Goal: Task Accomplishment & Management: Manage account settings

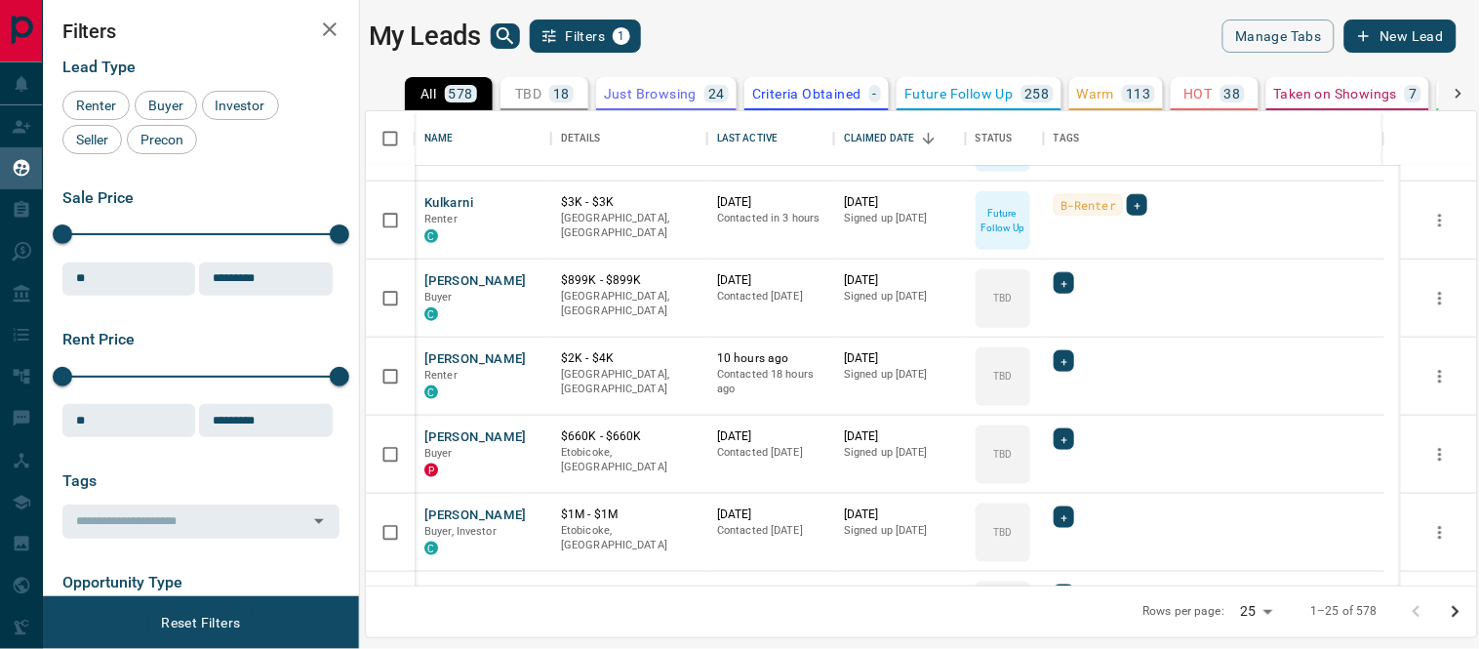
scroll to position [314, 0]
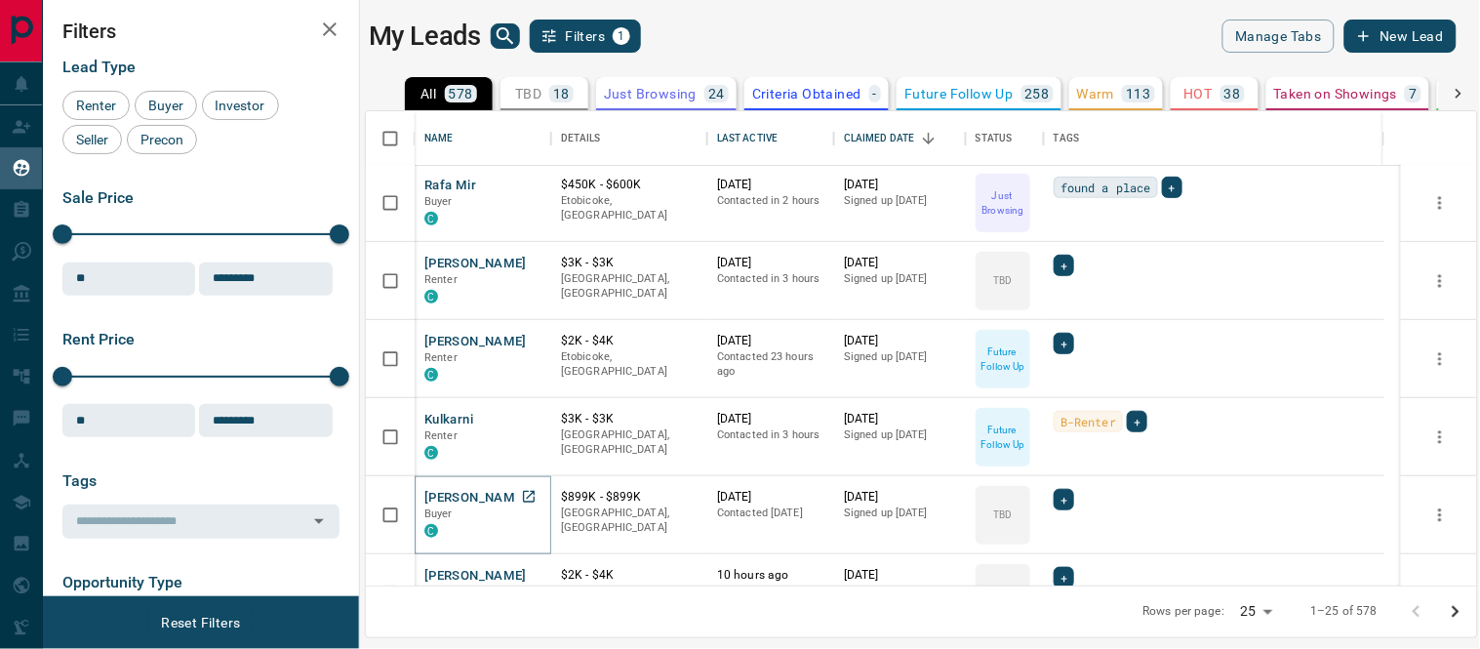
click at [442, 498] on button "[PERSON_NAME]" at bounding box center [475, 498] width 102 height 19
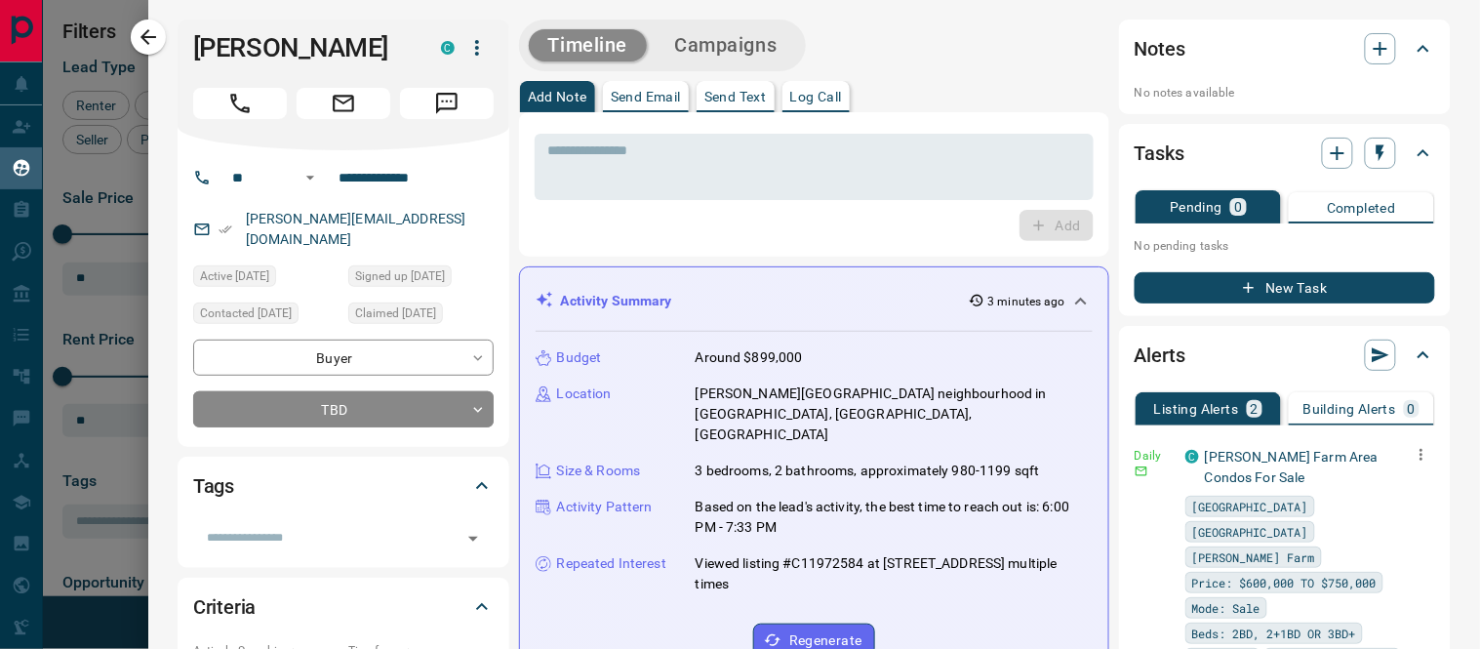
click at [1420, 452] on icon "button" at bounding box center [1421, 455] width 3 height 12
click at [1376, 519] on link "Edit" at bounding box center [1369, 520] width 43 height 19
click at [894, 177] on div at bounding box center [740, 324] width 1480 height 649
drag, startPoint x: 404, startPoint y: 213, endPoint x: 288, endPoint y: 220, distance: 116.3
click at [288, 220] on div "[PERSON_NAME][EMAIL_ADDRESS][DOMAIN_NAME]" at bounding box center [343, 229] width 300 height 53
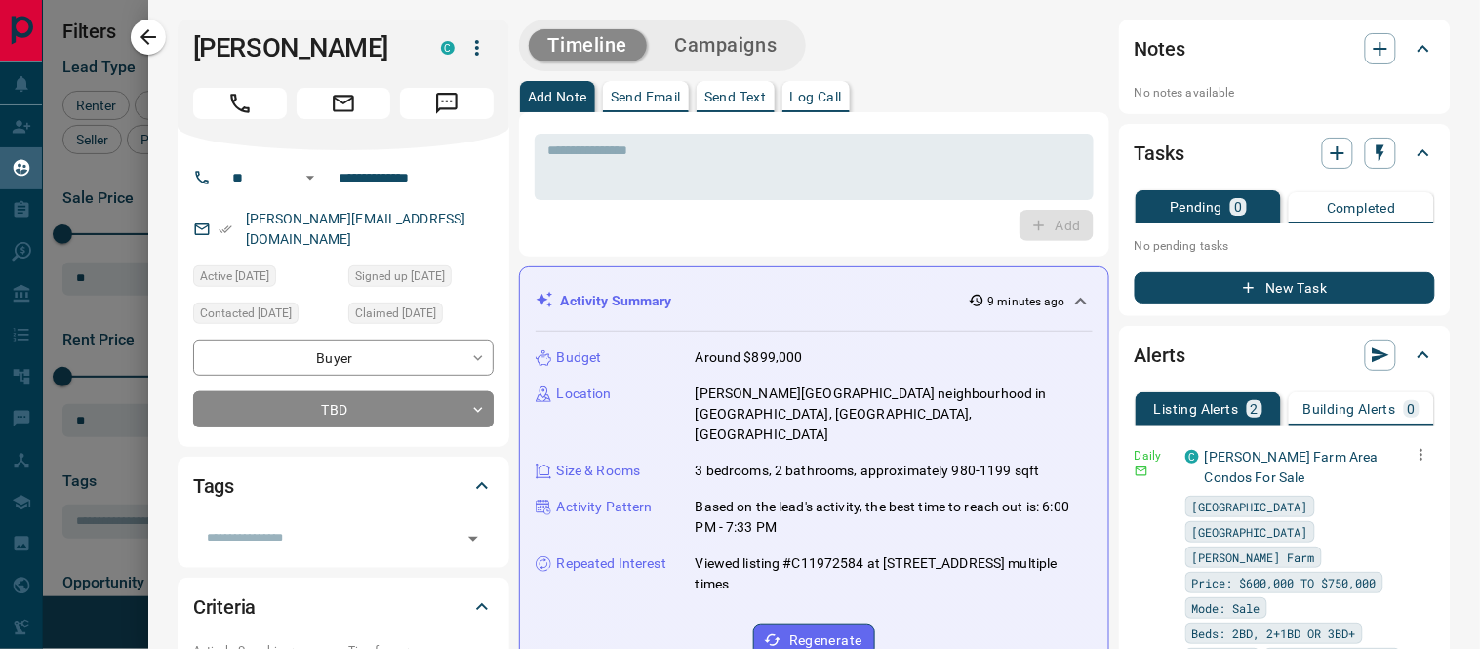
click at [728, 210] on div "Add" at bounding box center [814, 225] width 559 height 31
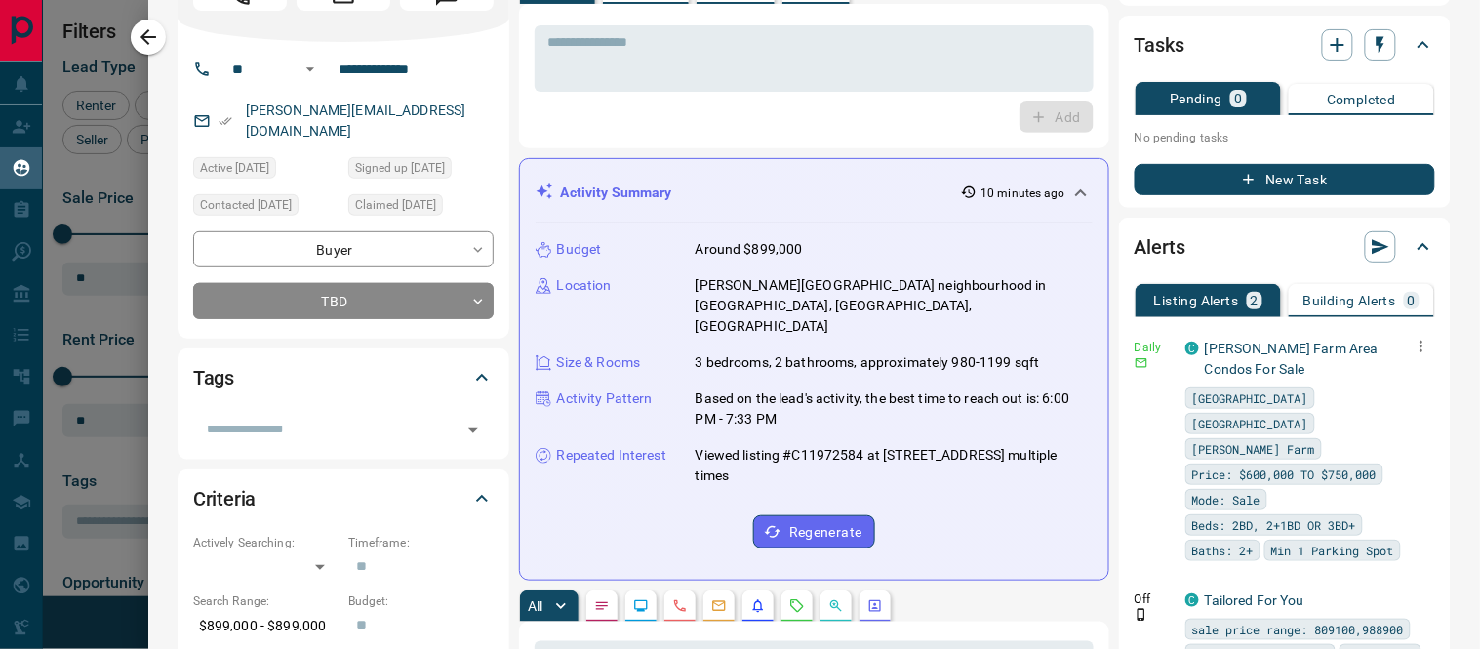
scroll to position [0, 0]
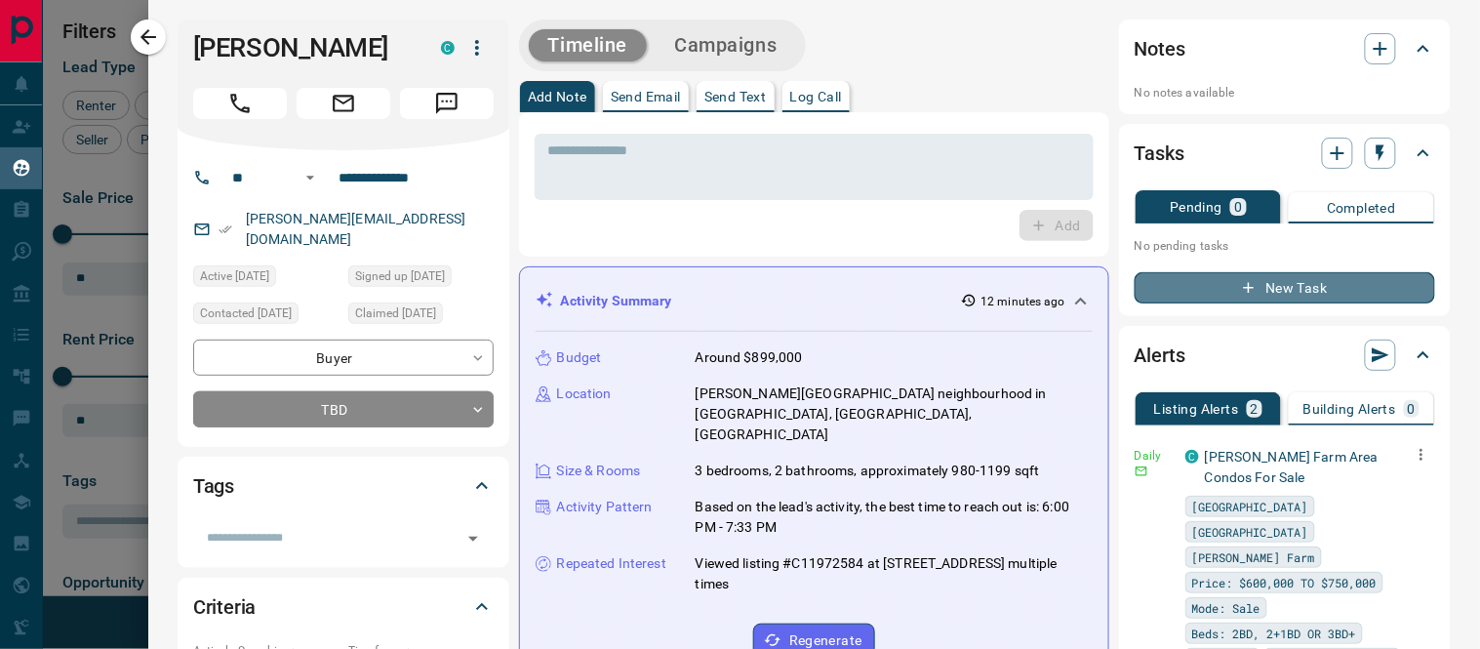
click at [1289, 293] on button "New Task" at bounding box center [1285, 287] width 300 height 31
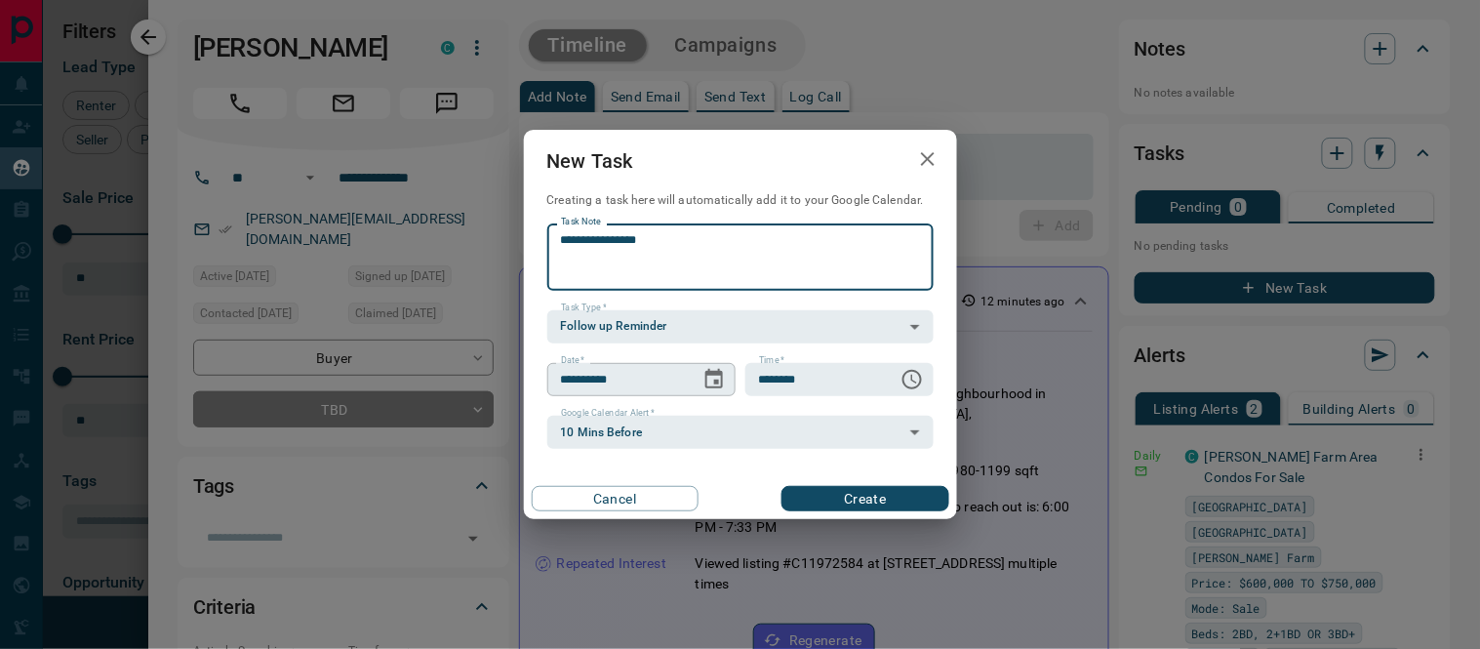
type textarea "**********"
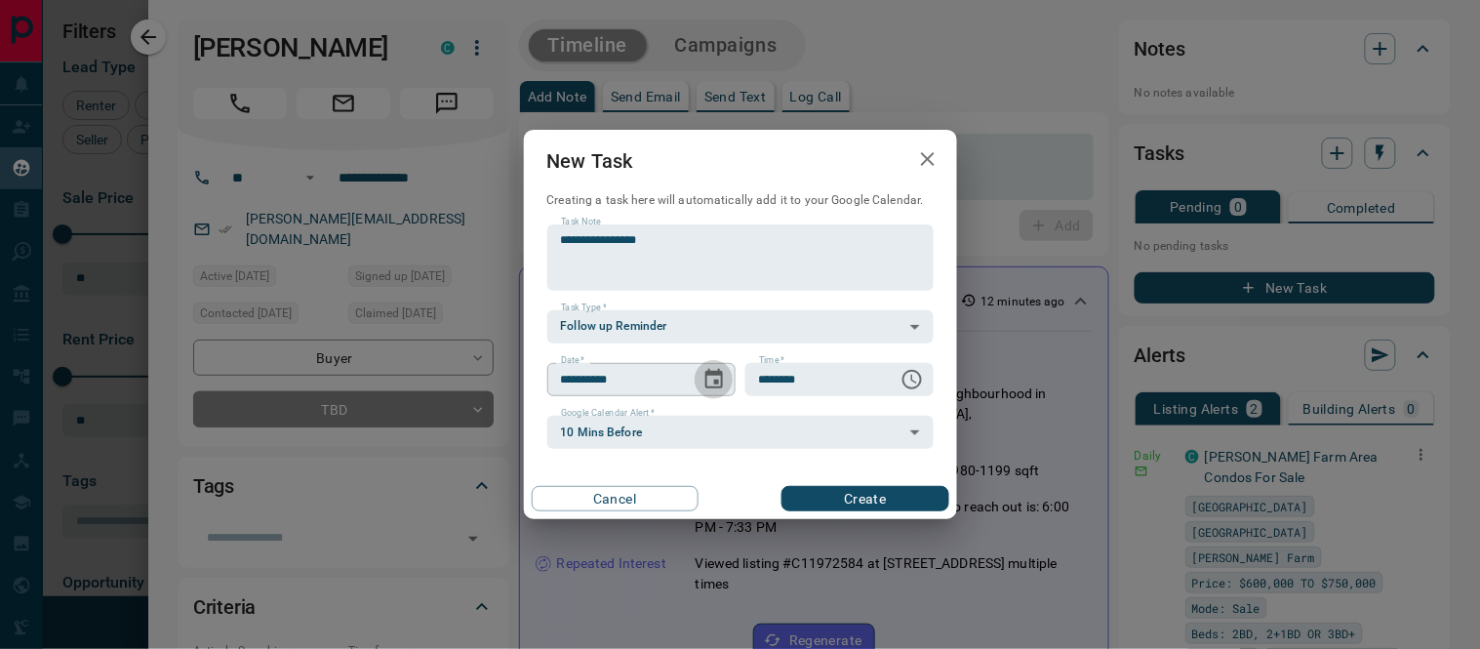
click at [709, 384] on icon "Choose date, selected date is Oct 15, 2025" at bounding box center [713, 379] width 23 height 23
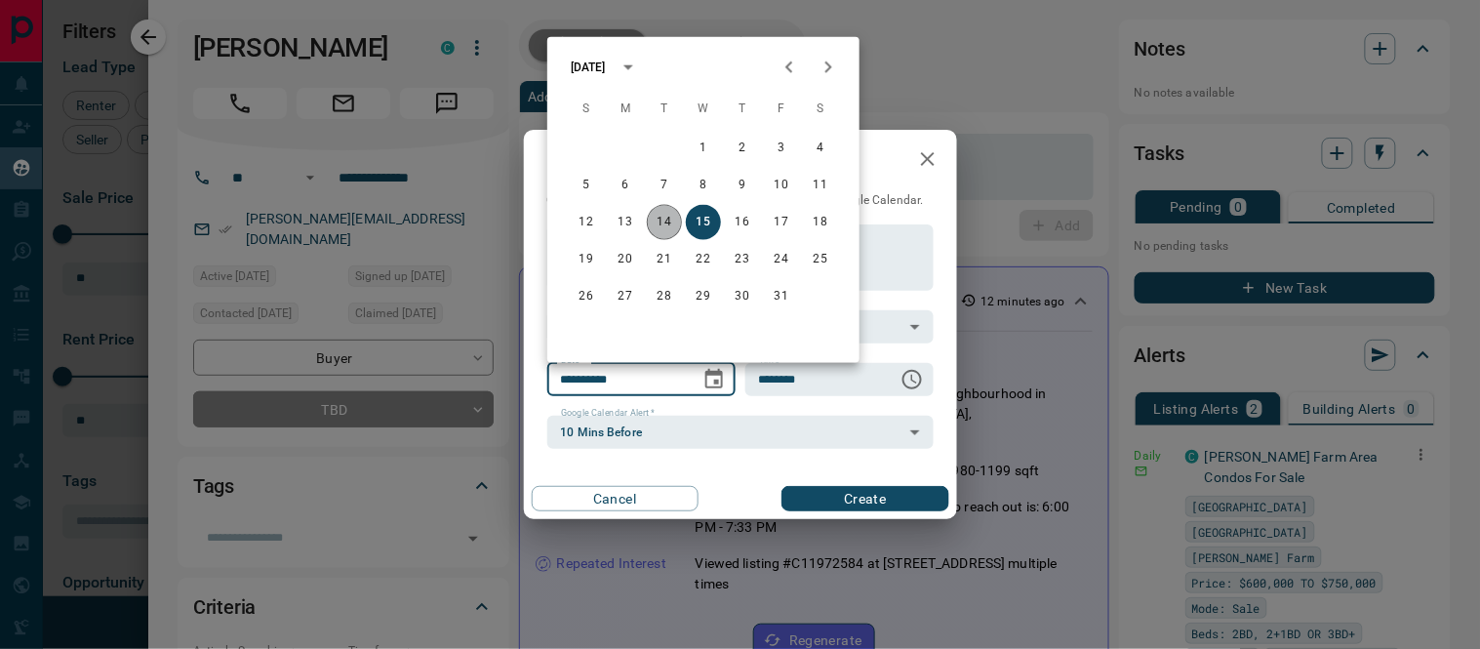
click at [667, 225] on button "14" at bounding box center [664, 222] width 35 height 35
type input "**********"
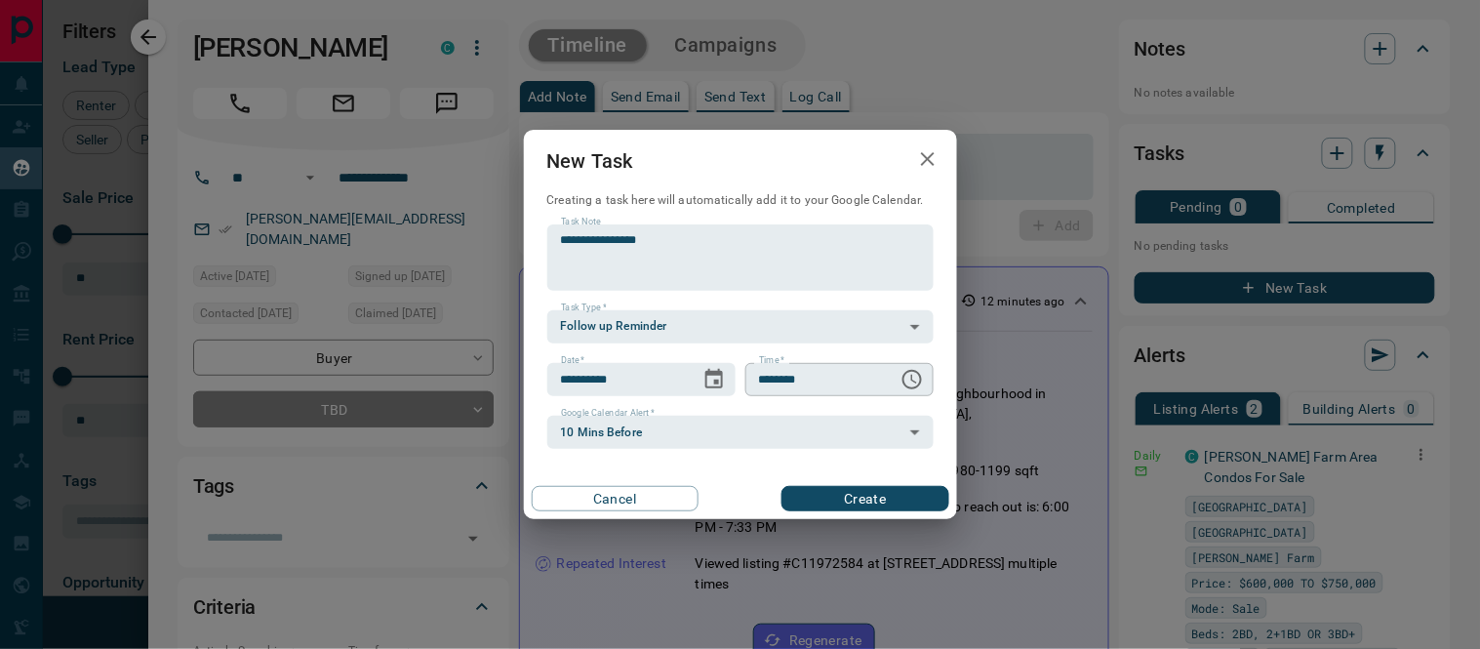
click at [911, 378] on icon "Choose time, selected time is 6:00 AM" at bounding box center [914, 379] width 6 height 9
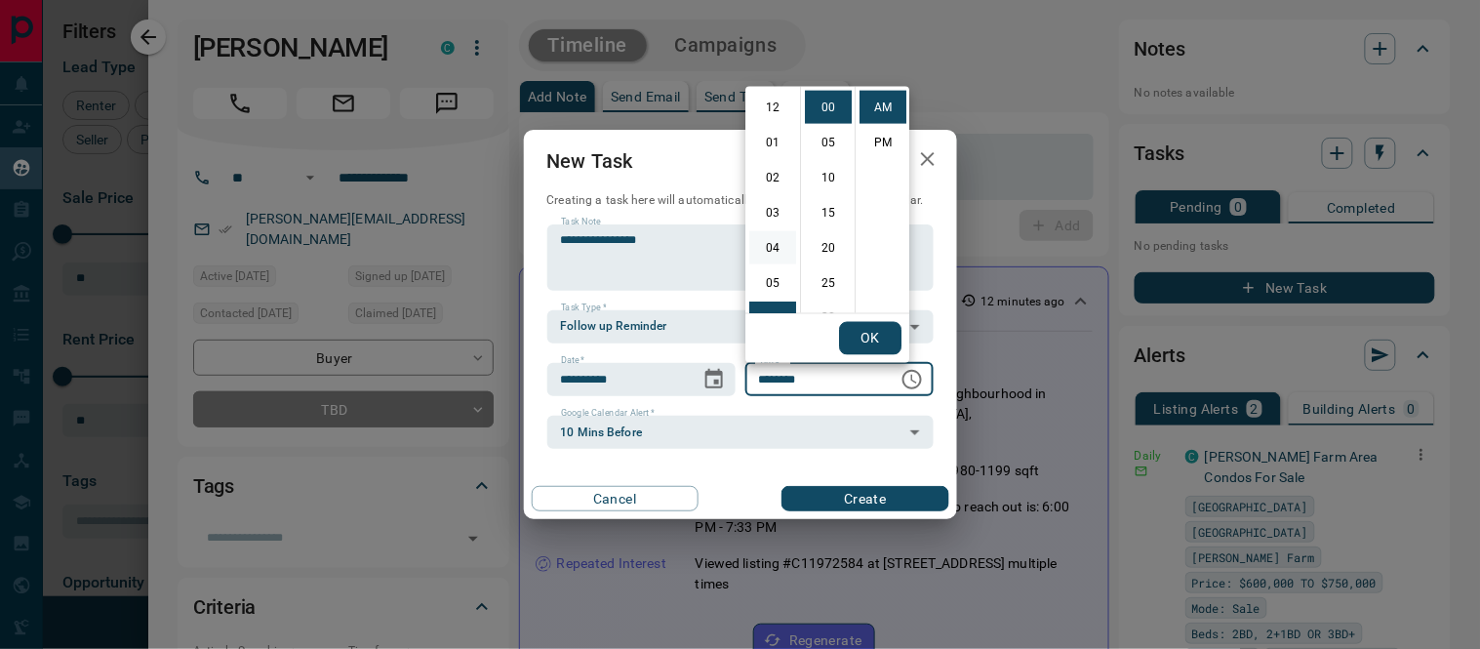
click at [773, 182] on li "02" at bounding box center [772, 177] width 47 height 33
click at [874, 149] on li "PM" at bounding box center [882, 142] width 47 height 33
type input "********"
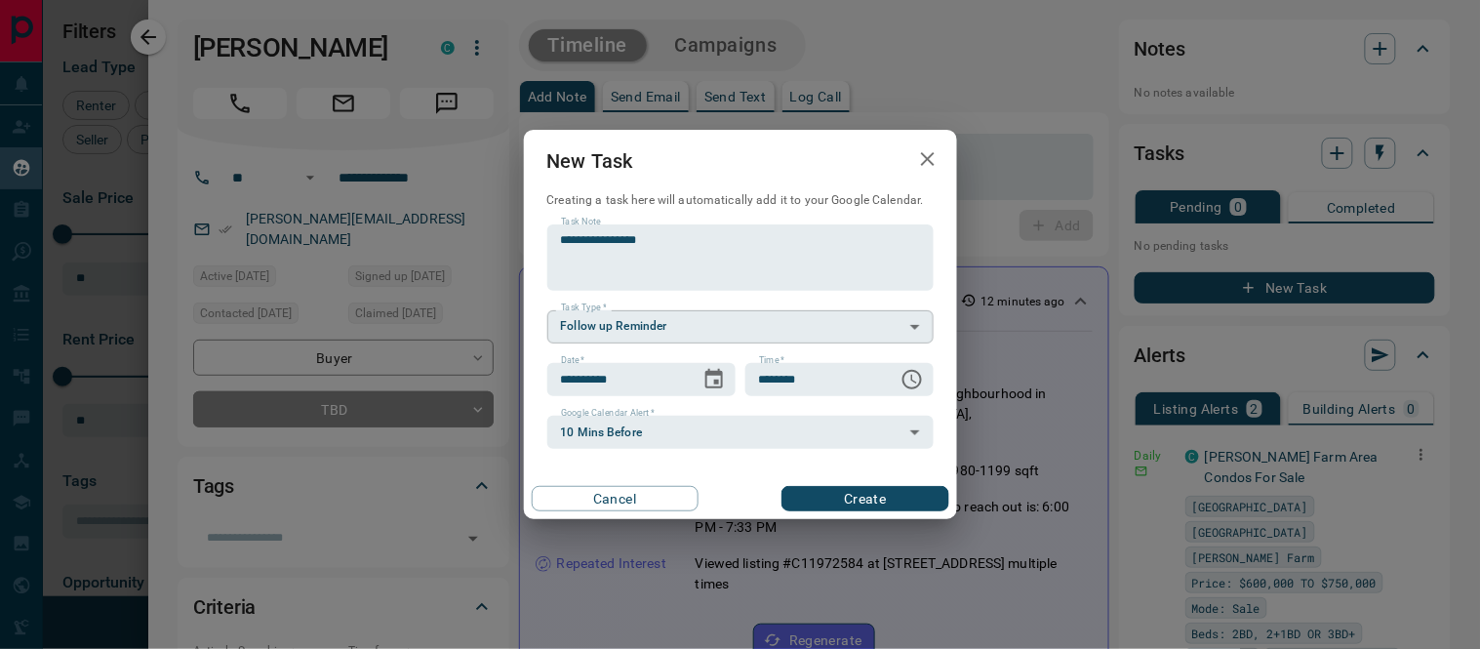
scroll to position [0, 0]
click at [883, 338] on body "Lead Transfers Claim Leads My Leads Tasks Opportunities Deals Campaigns Automat…" at bounding box center [740, 312] width 1480 height 624
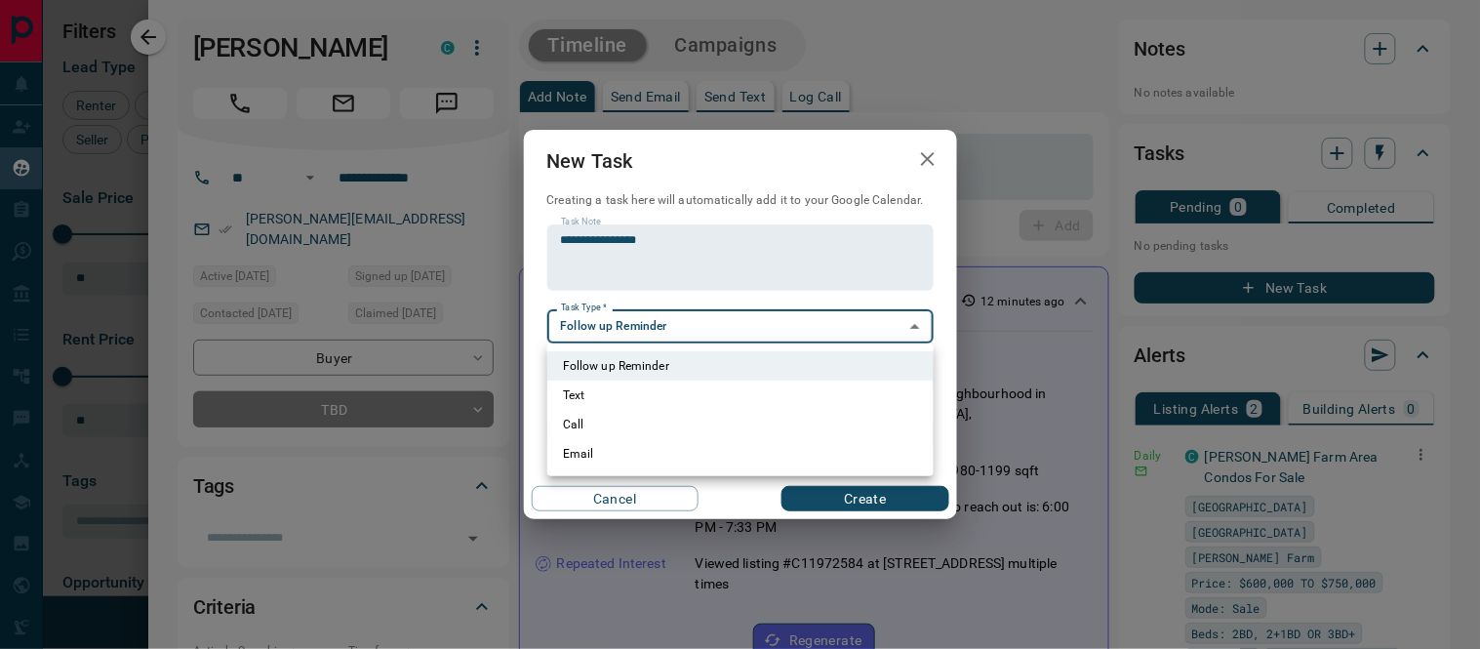
click at [567, 423] on li "Call" at bounding box center [740, 424] width 386 height 29
type input "**********"
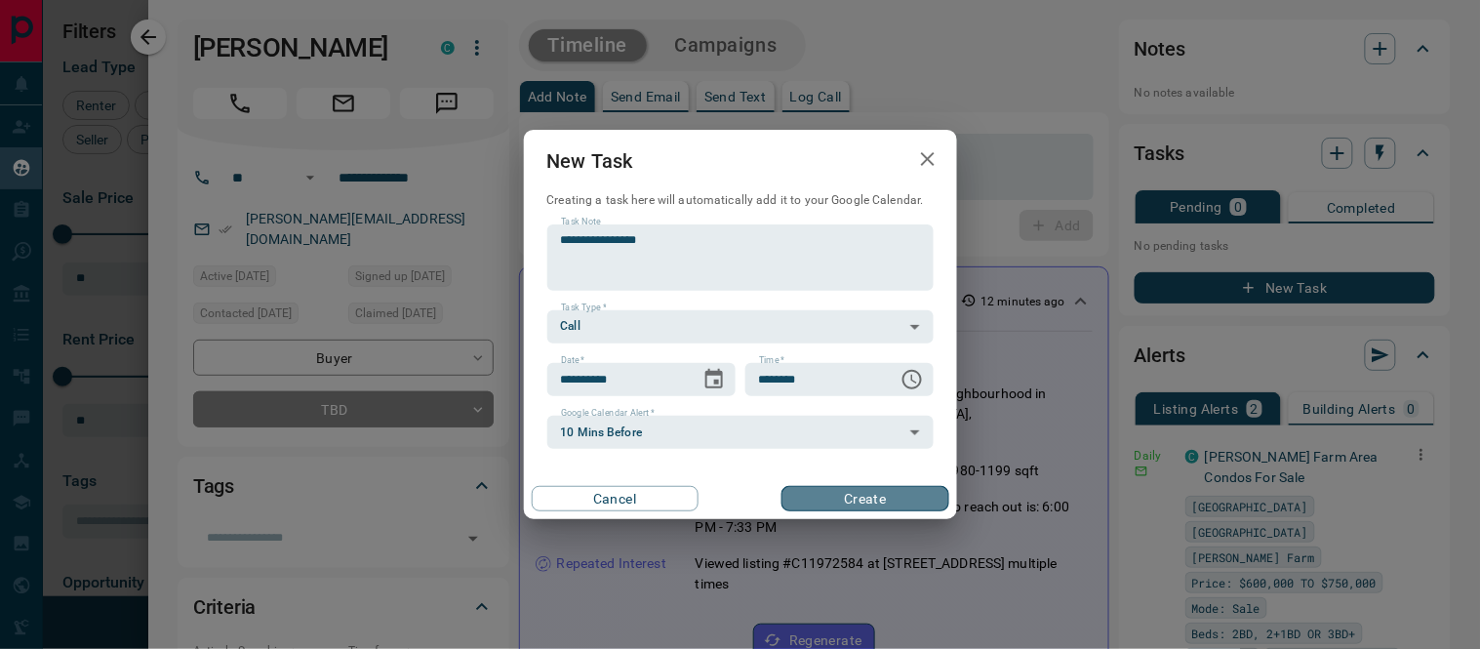
click at [920, 499] on button "Create" at bounding box center [864, 498] width 167 height 25
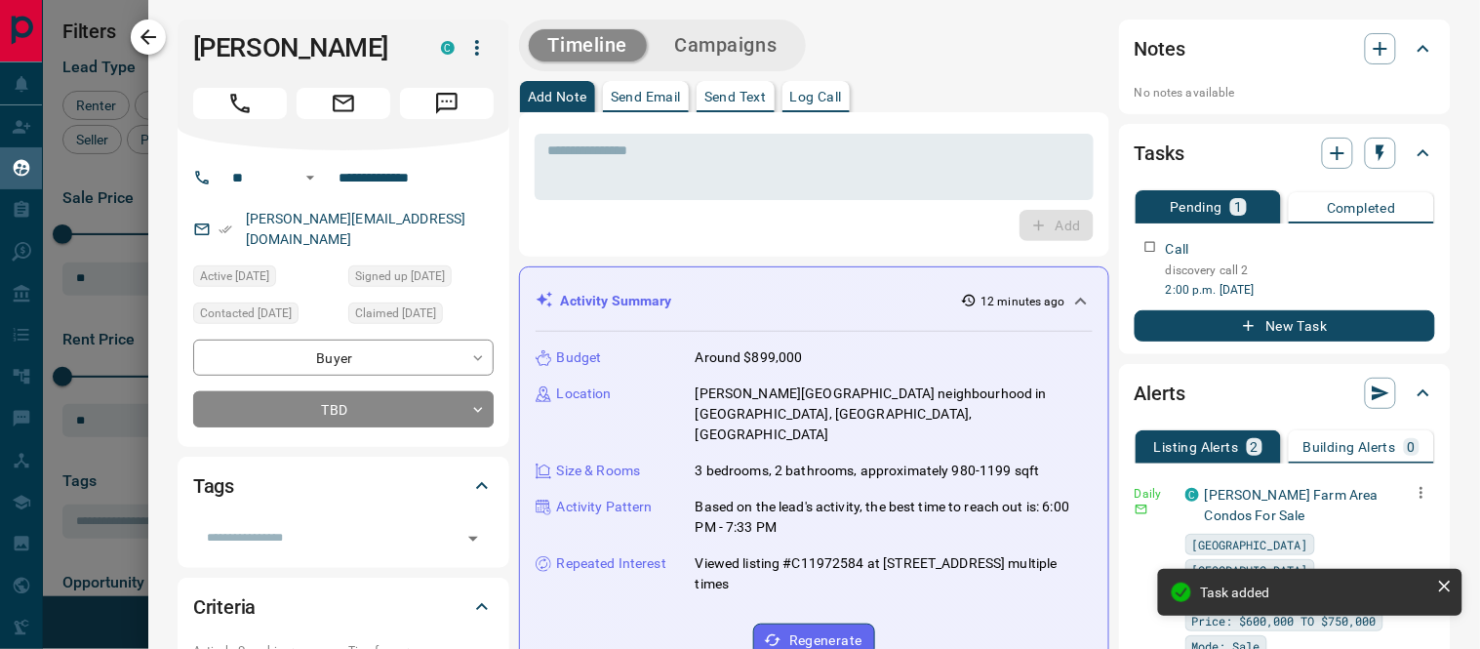
click at [147, 39] on icon "button" at bounding box center [148, 36] width 23 height 23
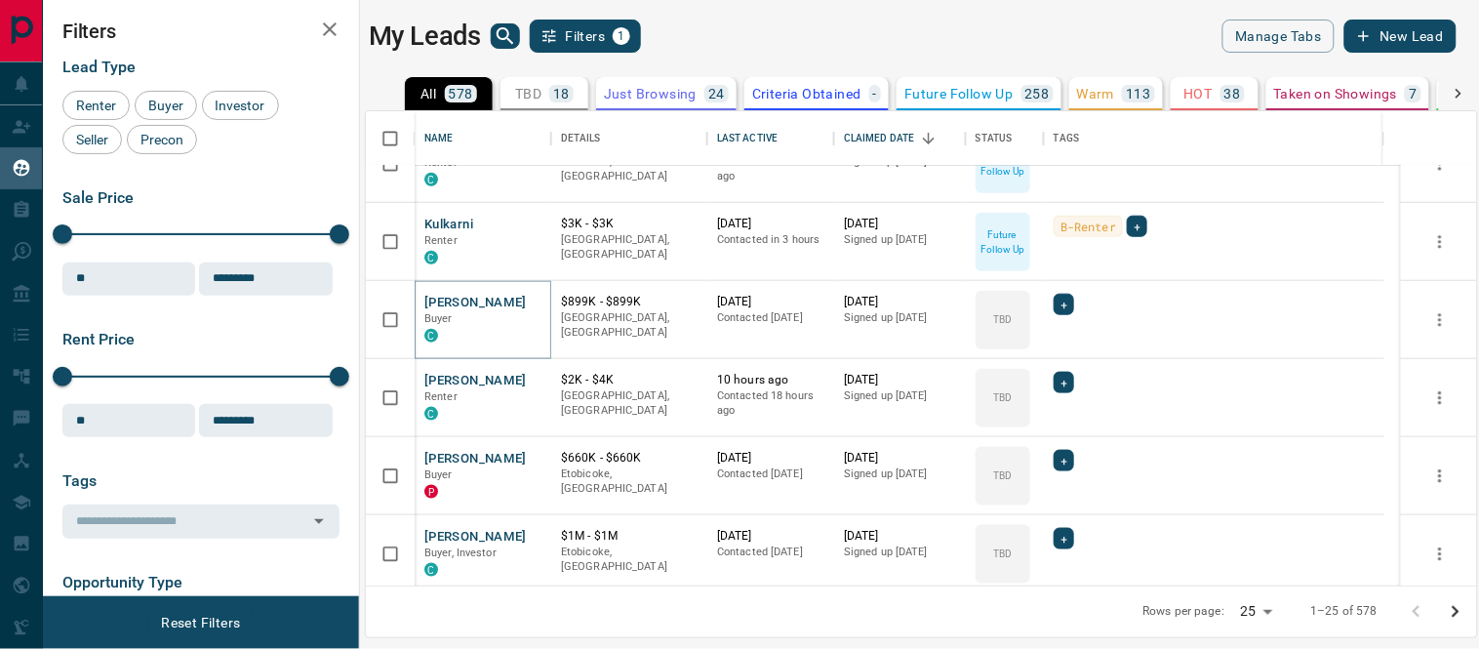
scroll to position [547, 0]
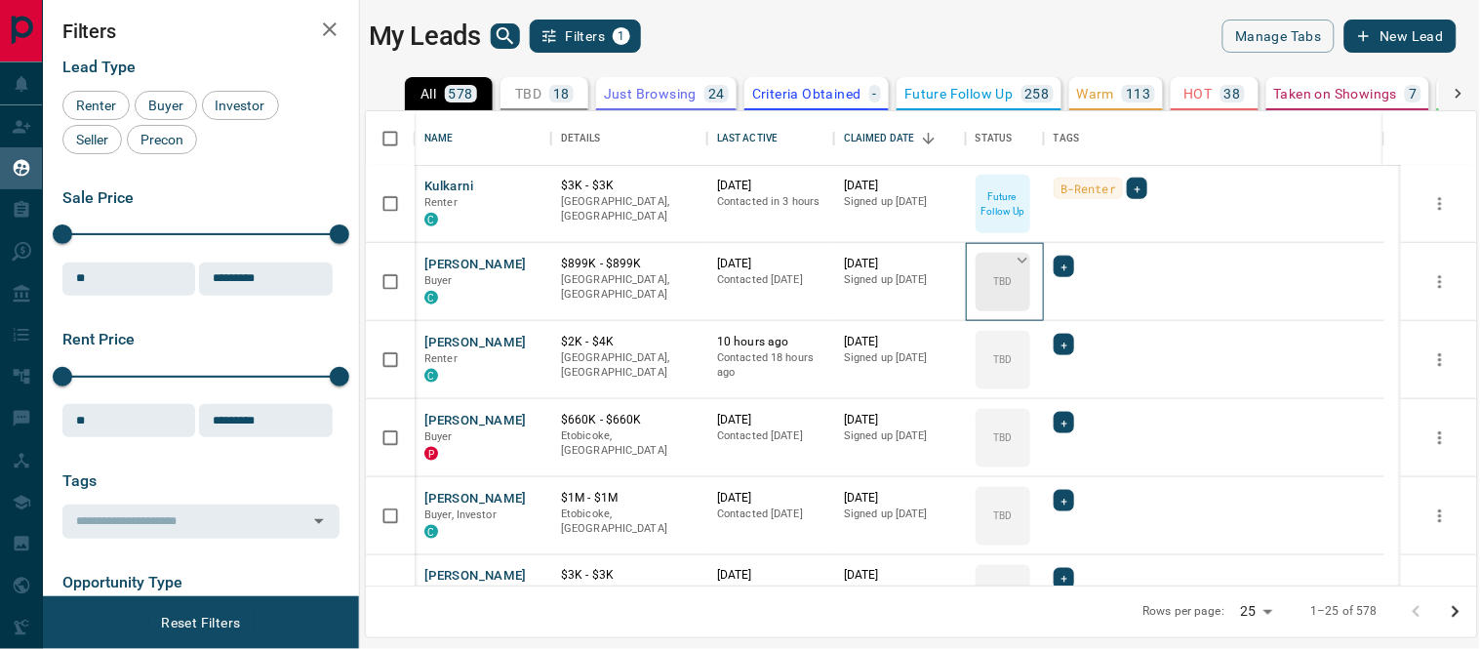
click at [1020, 259] on icon at bounding box center [1022, 261] width 10 height 6
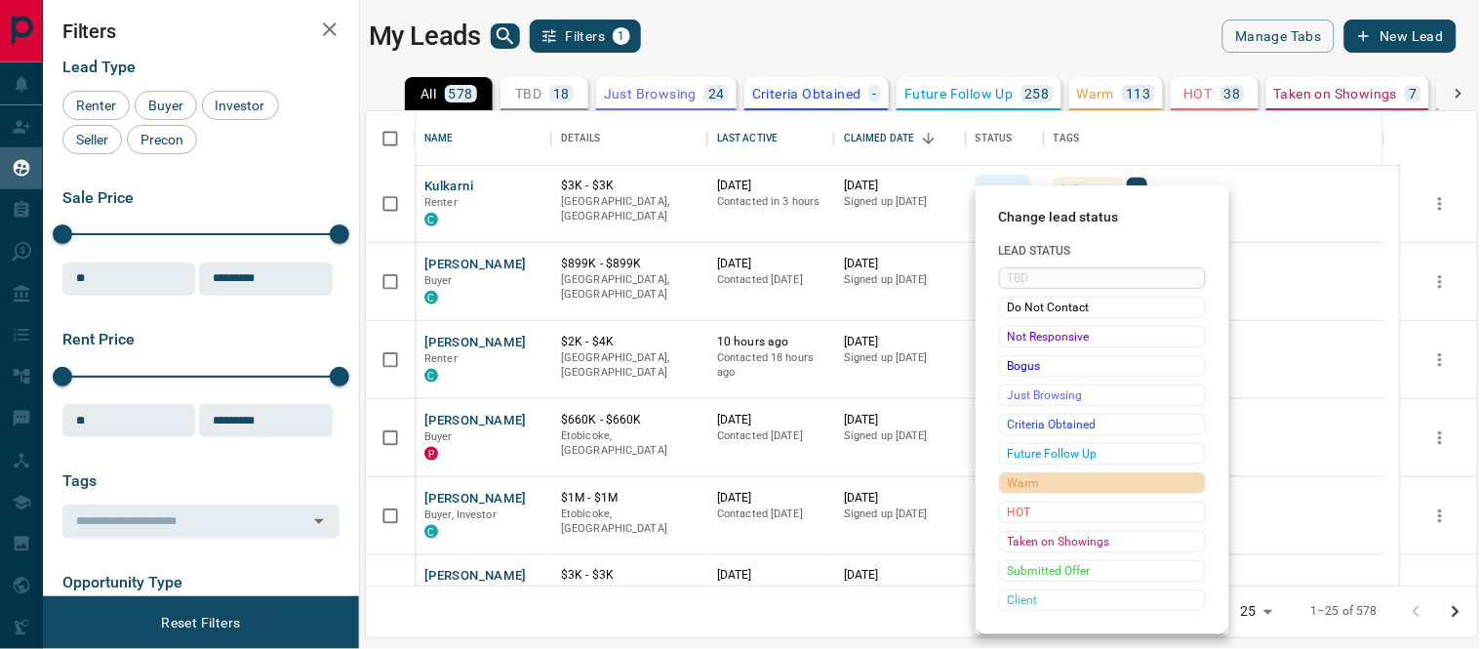
click at [1011, 474] on span "Warm" at bounding box center [1102, 483] width 189 height 20
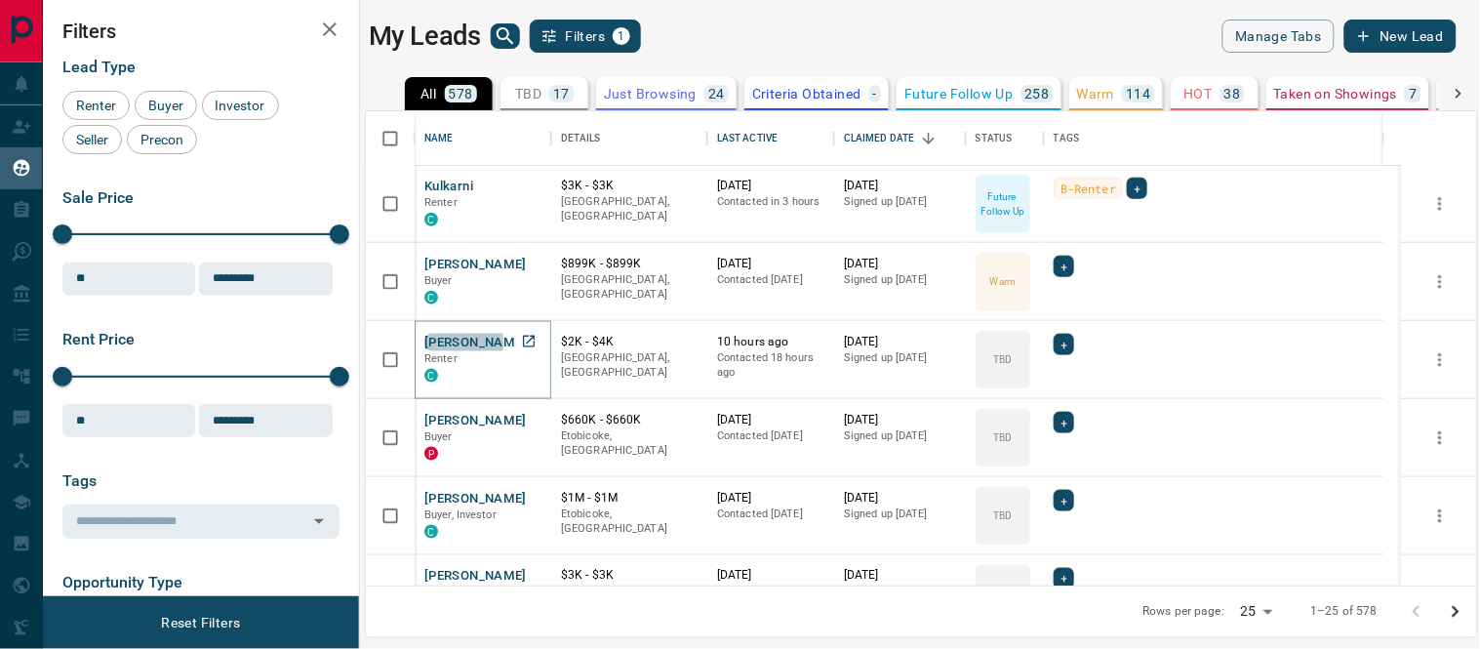
click at [426, 342] on button "[PERSON_NAME]" at bounding box center [475, 343] width 102 height 19
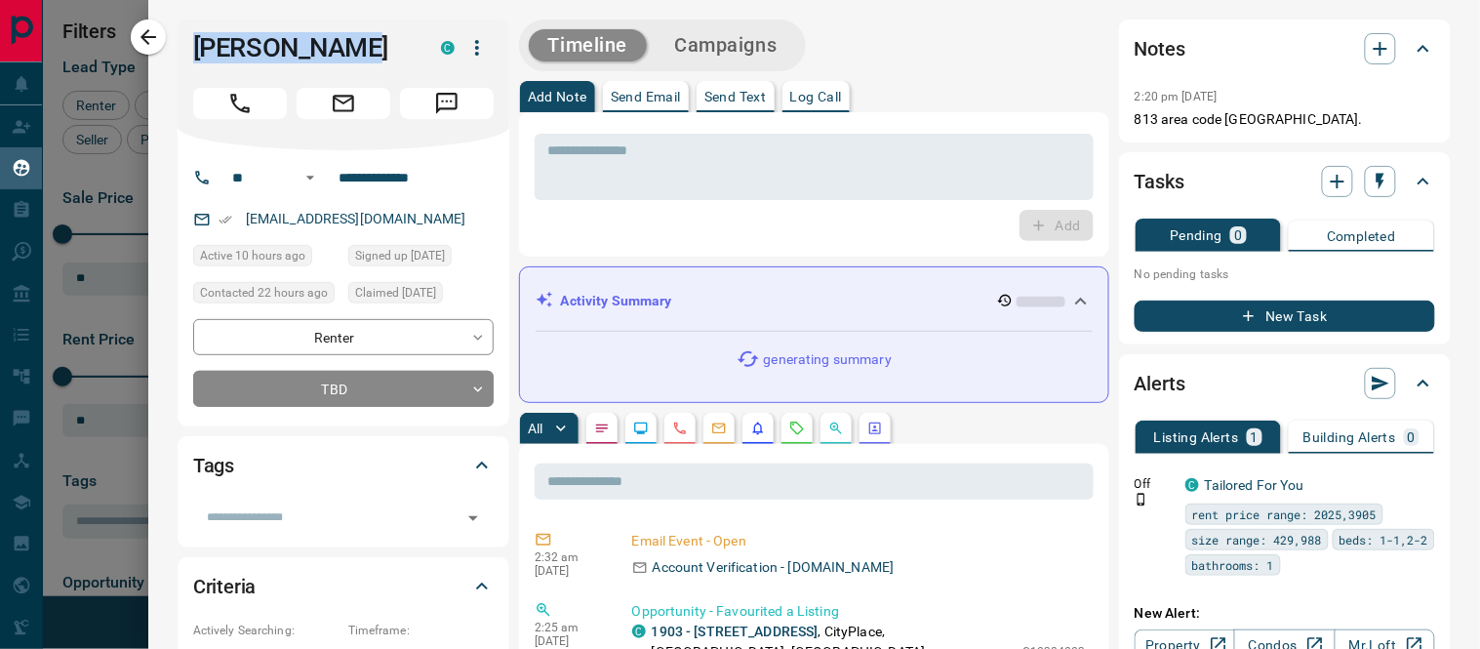
drag, startPoint x: 329, startPoint y: 47, endPoint x: 186, endPoint y: 47, distance: 142.4
click at [186, 47] on div "[PERSON_NAME] C" at bounding box center [344, 85] width 332 height 131
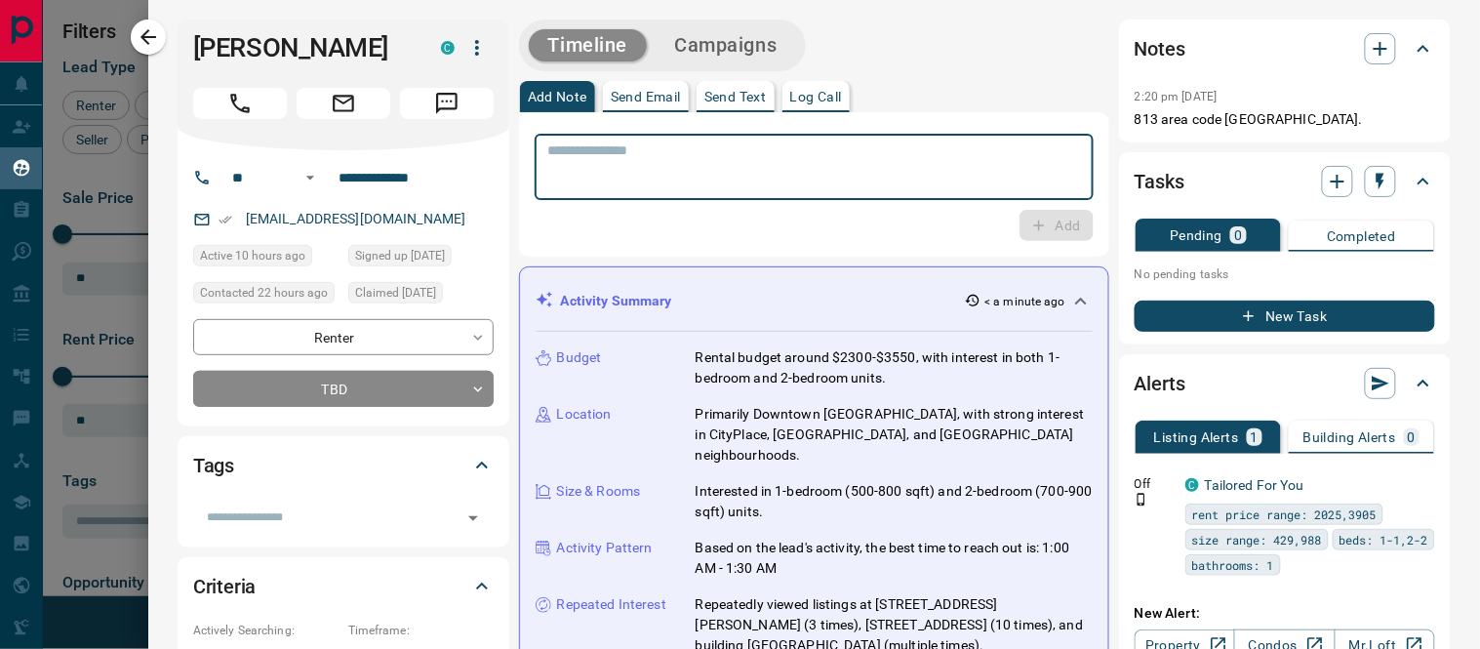
click at [642, 186] on textarea at bounding box center [814, 167] width 532 height 50
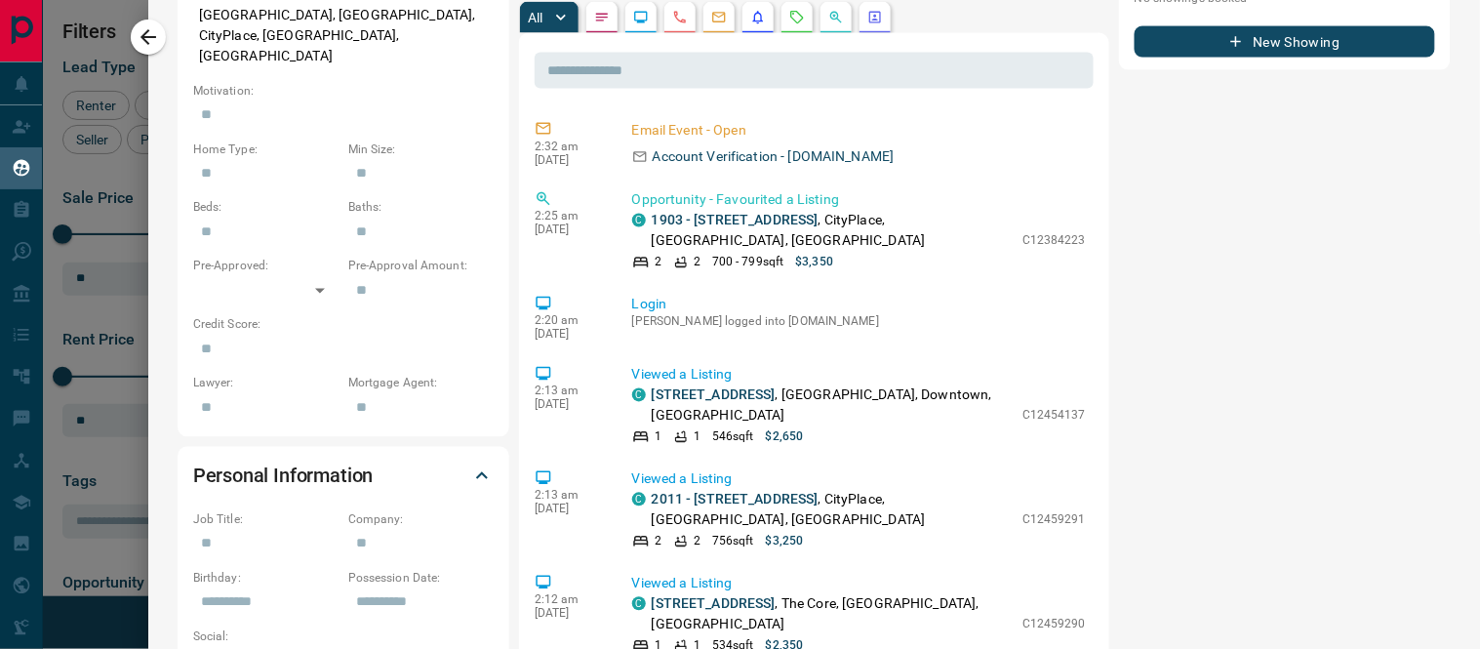
scroll to position [217, 0]
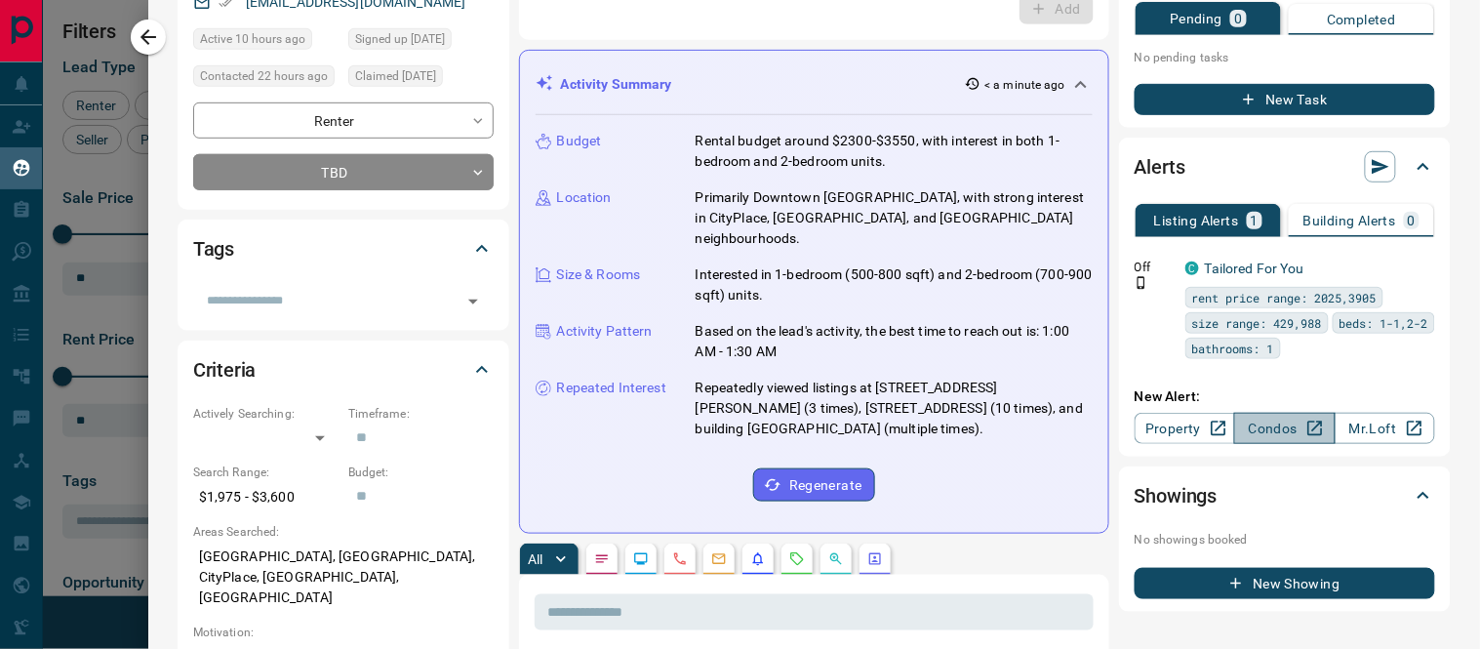
click at [1250, 422] on link "Condos" at bounding box center [1284, 428] width 100 height 31
